Goal: Transaction & Acquisition: Download file/media

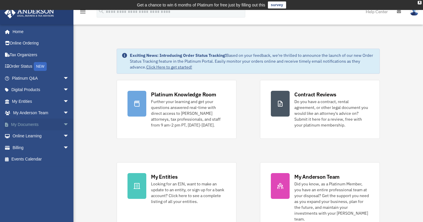
click at [63, 126] on span "arrow_drop_down" at bounding box center [69, 125] width 12 height 12
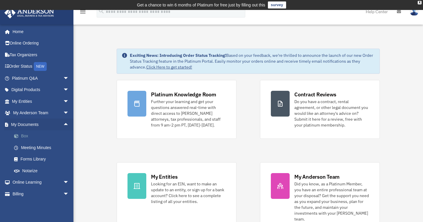
click at [28, 136] on link "Box" at bounding box center [43, 137] width 70 height 12
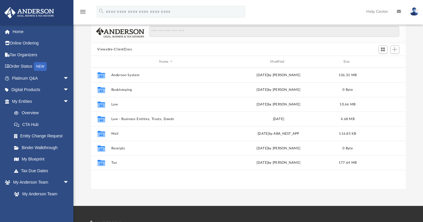
scroll to position [58, 0]
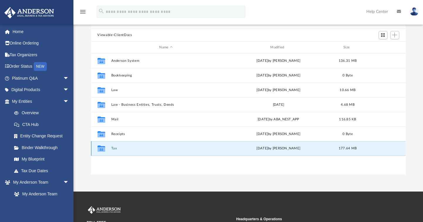
click at [113, 149] on button "Tax" at bounding box center [166, 149] width 110 height 4
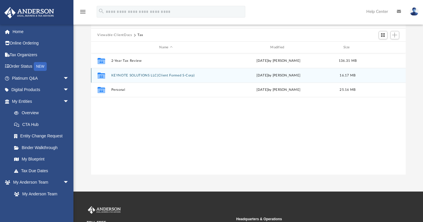
click at [182, 75] on button "KEYNOTE SOLUTIONS LLC(Client Formed S-Corp)" at bounding box center [166, 76] width 110 height 4
click at [112, 77] on button "2024" at bounding box center [166, 76] width 110 height 4
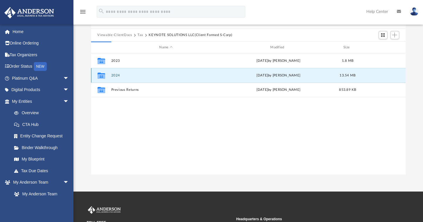
click at [114, 76] on button "2024" at bounding box center [166, 76] width 110 height 4
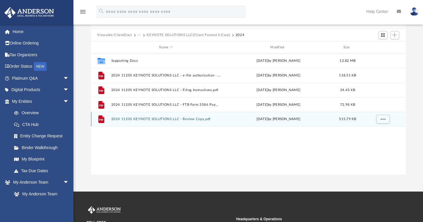
click at [174, 119] on button "2024 1120S KEYNOTE SOLUTIONS LLC - Review Copy.pdf" at bounding box center [166, 120] width 110 height 4
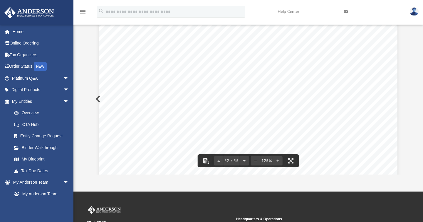
scroll to position [19994, 0]
click at [44, 134] on link "Entity Change Request" at bounding box center [43, 137] width 70 height 12
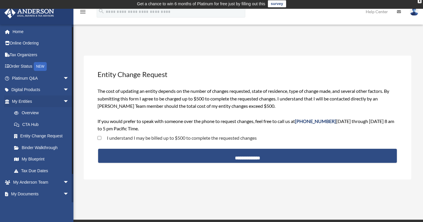
scroll to position [12, 0]
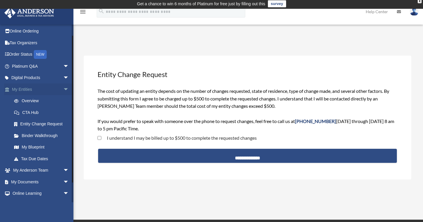
click at [64, 90] on span "arrow_drop_down" at bounding box center [69, 90] width 12 height 12
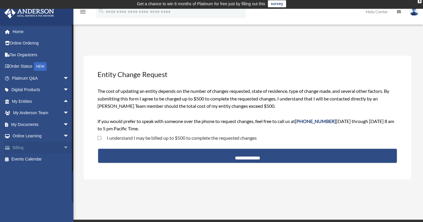
click at [63, 150] on span "arrow_drop_down" at bounding box center [69, 148] width 12 height 12
click at [63, 149] on span "arrow_drop_up" at bounding box center [69, 148] width 12 height 12
click at [63, 105] on span "arrow_drop_up" at bounding box center [69, 102] width 12 height 12
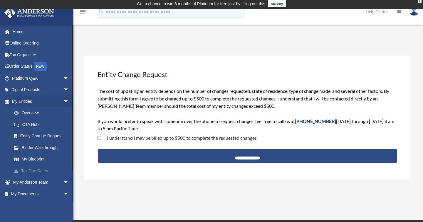
click at [44, 173] on link "Tax Due Dates" at bounding box center [43, 171] width 70 height 12
click at [39, 172] on link "Tax Due Dates" at bounding box center [43, 171] width 70 height 12
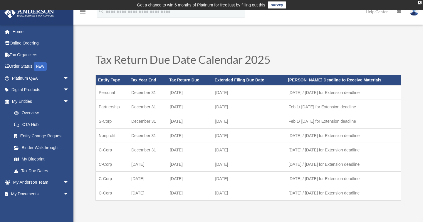
click at [230, 151] on td "[DATE]" at bounding box center [248, 150] width 73 height 14
click at [34, 66] on link "Order Status NEW" at bounding box center [41, 67] width 74 height 12
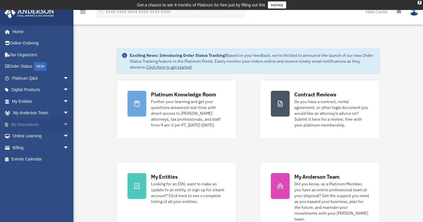
click at [63, 123] on span "arrow_drop_down" at bounding box center [69, 125] width 12 height 12
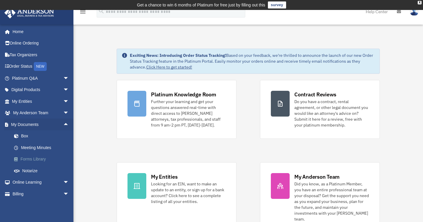
click at [38, 160] on link "Forms Library" at bounding box center [43, 160] width 70 height 12
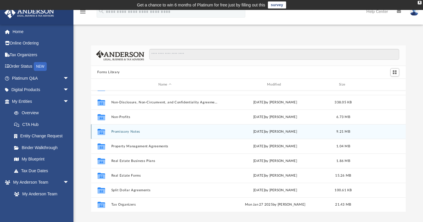
scroll to position [12, 0]
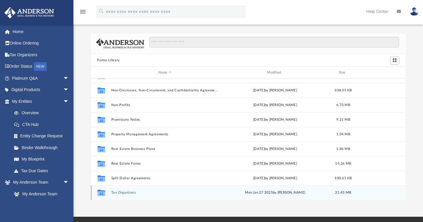
click at [128, 193] on button "Tax Organizers" at bounding box center [164, 193] width 107 height 4
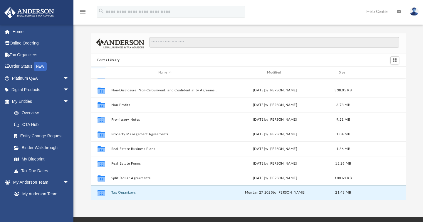
scroll to position [0, 0]
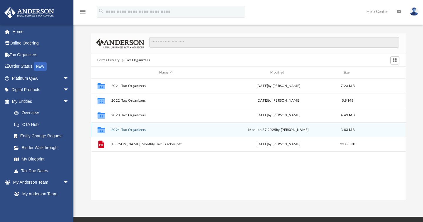
click at [136, 130] on button "2024 Tax Organizers" at bounding box center [166, 130] width 110 height 4
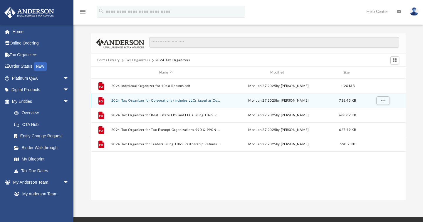
click at [186, 101] on button "2024 Tax Organizer for Corporations (Includes LLCs taxed as Corporations) 1120 …" at bounding box center [166, 101] width 110 height 4
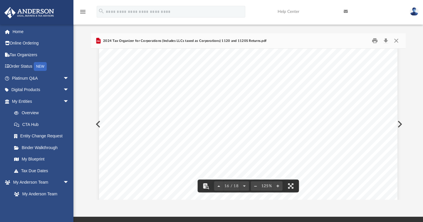
scroll to position [6112, 0]
click at [230, 96] on div "A n d e r s o n A d v i s o r s . c o m | 8 0 0 . 7 0 6 . 4 7 4 1 | N e v a d a…" at bounding box center [248, 54] width 298 height 386
click at [230, 94] on div "A n d e r s o n A d v i s o r s . c o m | 8 0 0 . 7 0 6 . 4 7 4 1 | N e v a d a…" at bounding box center [248, 54] width 298 height 386
click at [230, 92] on div "A n d e r s o n A d v i s o r s . c o m | 8 0 0 . 7 0 6 . 4 7 4 1 | N e v a d a…" at bounding box center [248, 54] width 298 height 386
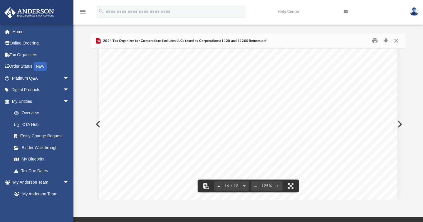
click at [230, 92] on div "A n d e r s o n A d v i s o r s . c o m | 8 0 0 . 7 0 6 . 4 7 4 1 | N e v a d a…" at bounding box center [248, 54] width 298 height 386
click at [231, 92] on div "A n d e r s o n A d v i s o r s . c o m | 8 0 0 . 7 0 6 . 4 7 4 1 | N e v a d a…" at bounding box center [248, 54] width 298 height 386
click at [244, 94] on div "A n d e r s o n A d v i s o r s . c o m | 8 0 0 . 7 0 6 . 4 7 4 1 | N e v a d a…" at bounding box center [248, 54] width 298 height 386
click at [237, 92] on div "A n d e r s o n A d v i s o r s . c o m | 8 0 0 . 7 0 6 . 4 7 4 1 | N e v a d a…" at bounding box center [248, 54] width 298 height 386
click at [233, 91] on div "A n d e r s o n A d v i s o r s . c o m | 8 0 0 . 7 0 6 . 4 7 4 1 | N e v a d a…" at bounding box center [248, 54] width 298 height 386
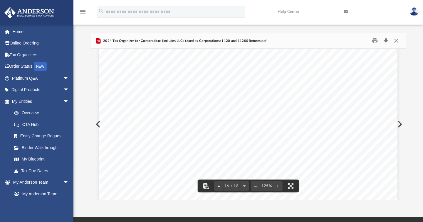
click at [387, 42] on button "Download" at bounding box center [385, 40] width 11 height 9
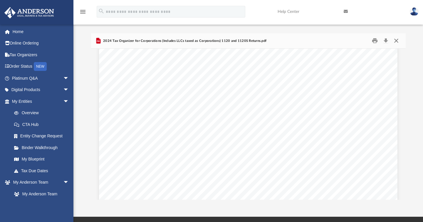
click at [397, 41] on button "Close" at bounding box center [396, 40] width 11 height 9
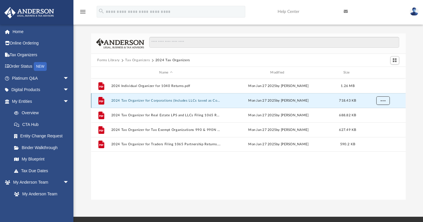
click at [382, 101] on span "More options" at bounding box center [382, 100] width 5 height 3
click at [409, 105] on div "Forms Library Tax Organizers 2024 Tax Organizers Name Modified Size File 2024 I…" at bounding box center [247, 116] width 349 height 167
click at [64, 102] on span "arrow_drop_down" at bounding box center [69, 102] width 12 height 12
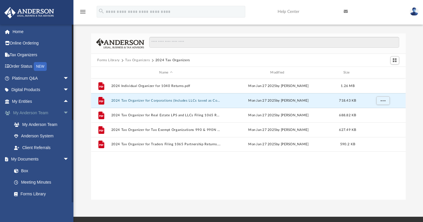
click at [63, 114] on span "arrow_drop_down" at bounding box center [69, 113] width 12 height 12
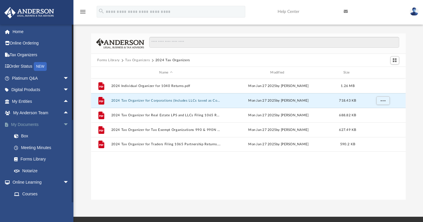
click at [63, 121] on span "arrow_drop_down" at bounding box center [69, 125] width 12 height 12
